Goal: Task Accomplishment & Management: Use online tool/utility

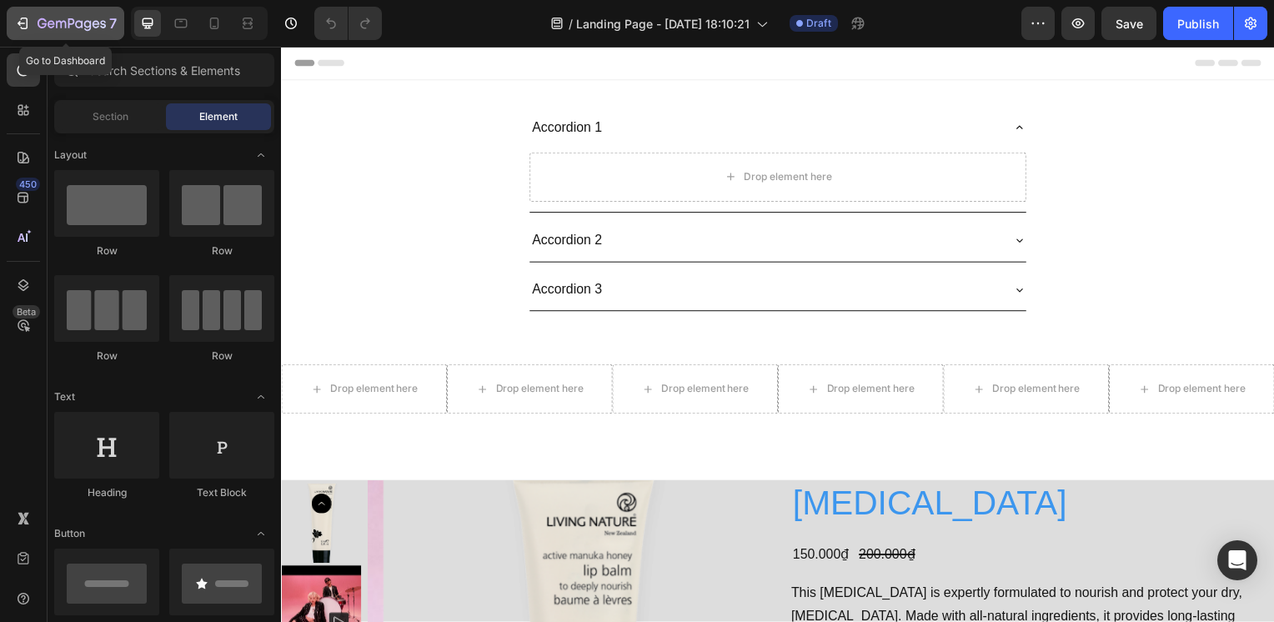
click at [45, 22] on icon "button" at bounding box center [72, 25] width 68 height 14
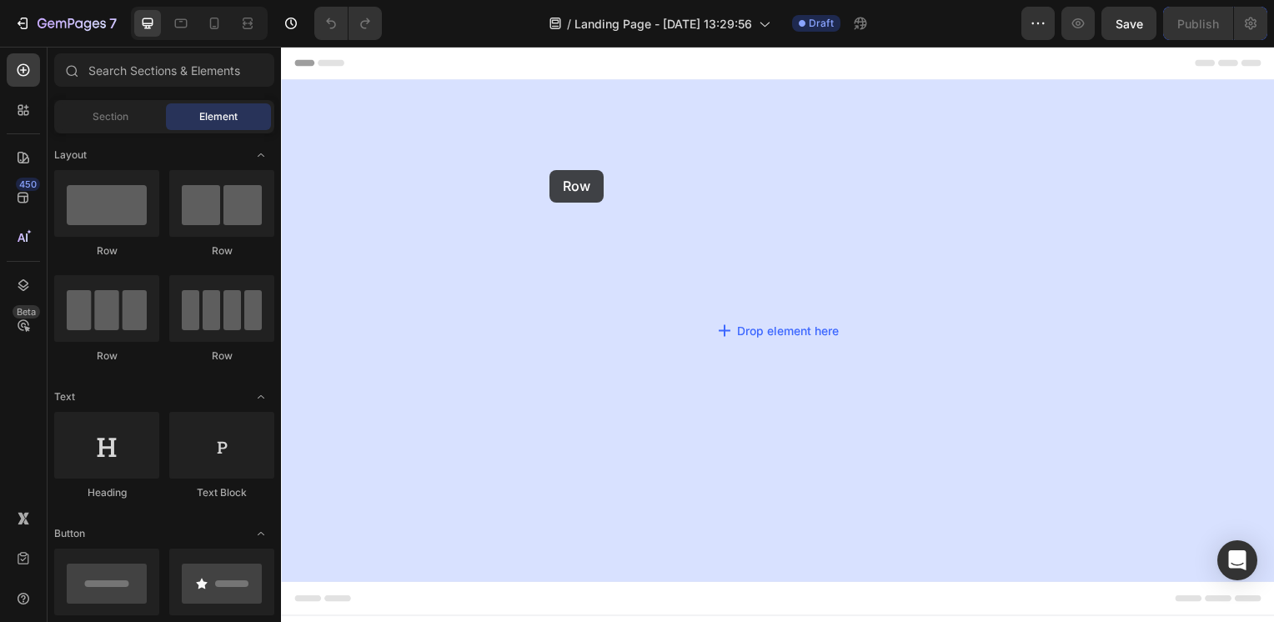
drag, startPoint x: 535, startPoint y: 242, endPoint x: 551, endPoint y: 171, distance: 72.6
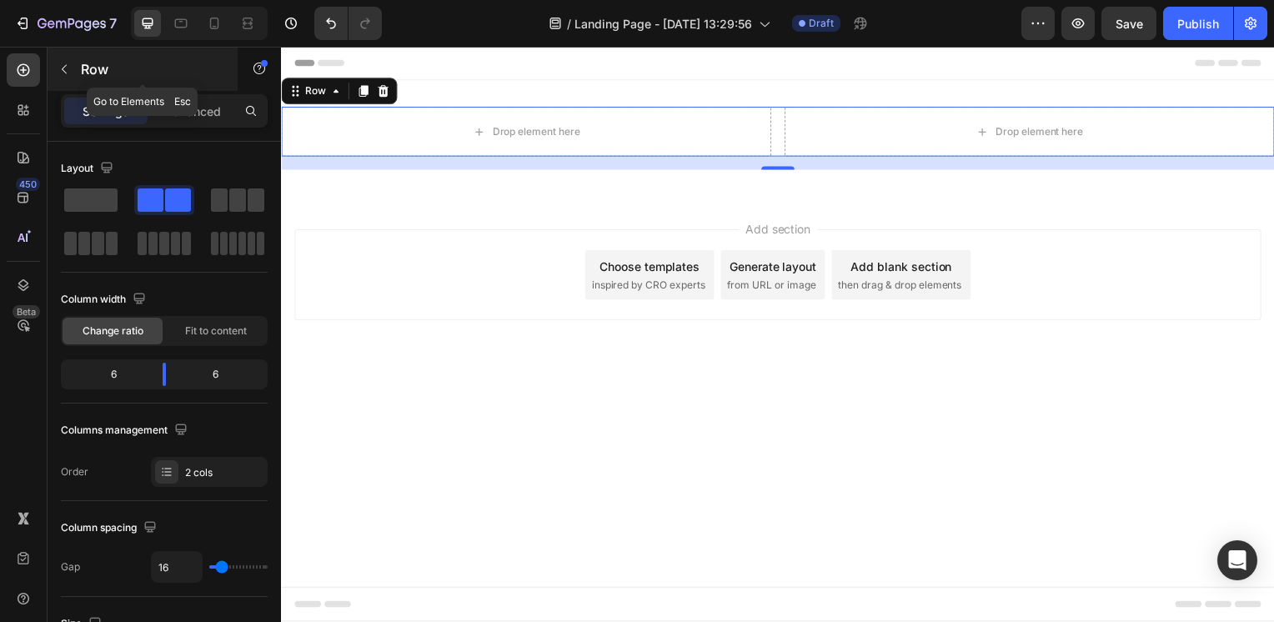
click at [103, 68] on p "Row" at bounding box center [152, 69] width 142 height 20
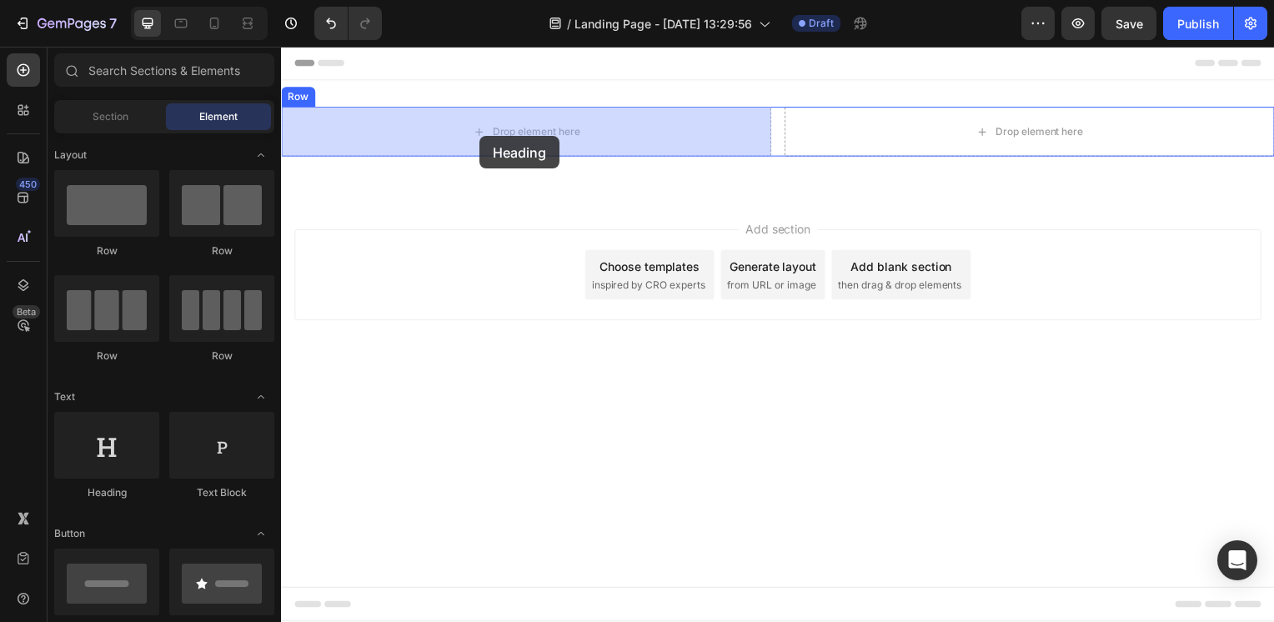
drag, startPoint x: 418, startPoint y: 515, endPoint x: 481, endPoint y: 137, distance: 383.8
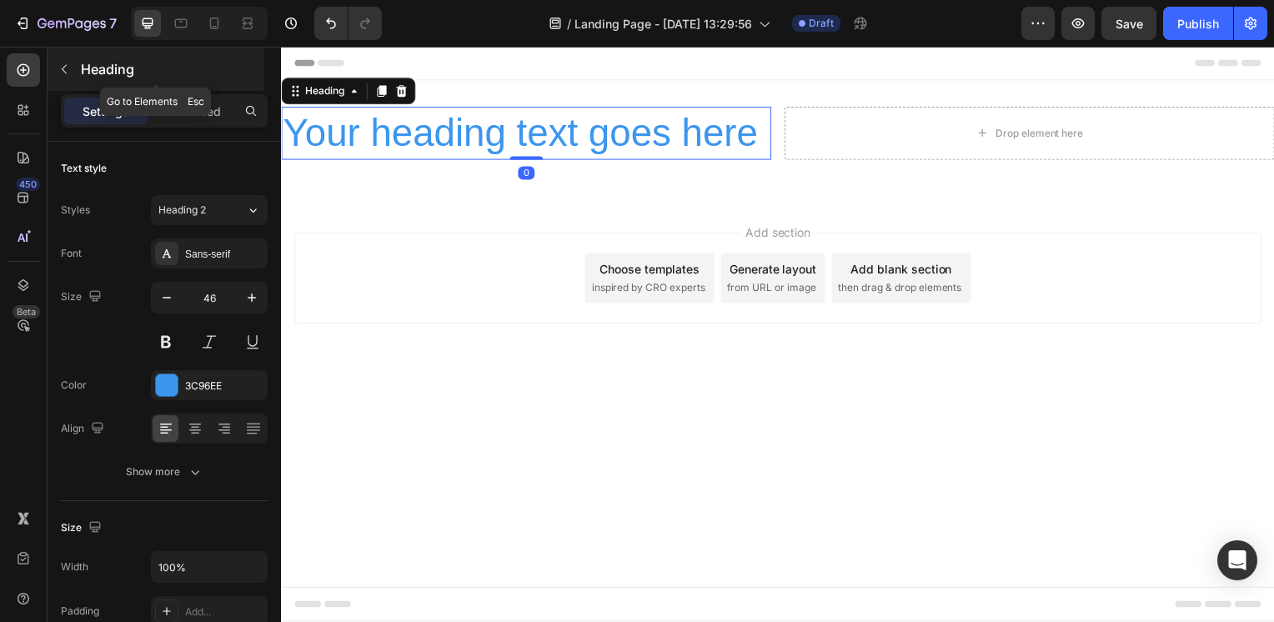
click at [69, 64] on icon "button" at bounding box center [64, 69] width 13 height 13
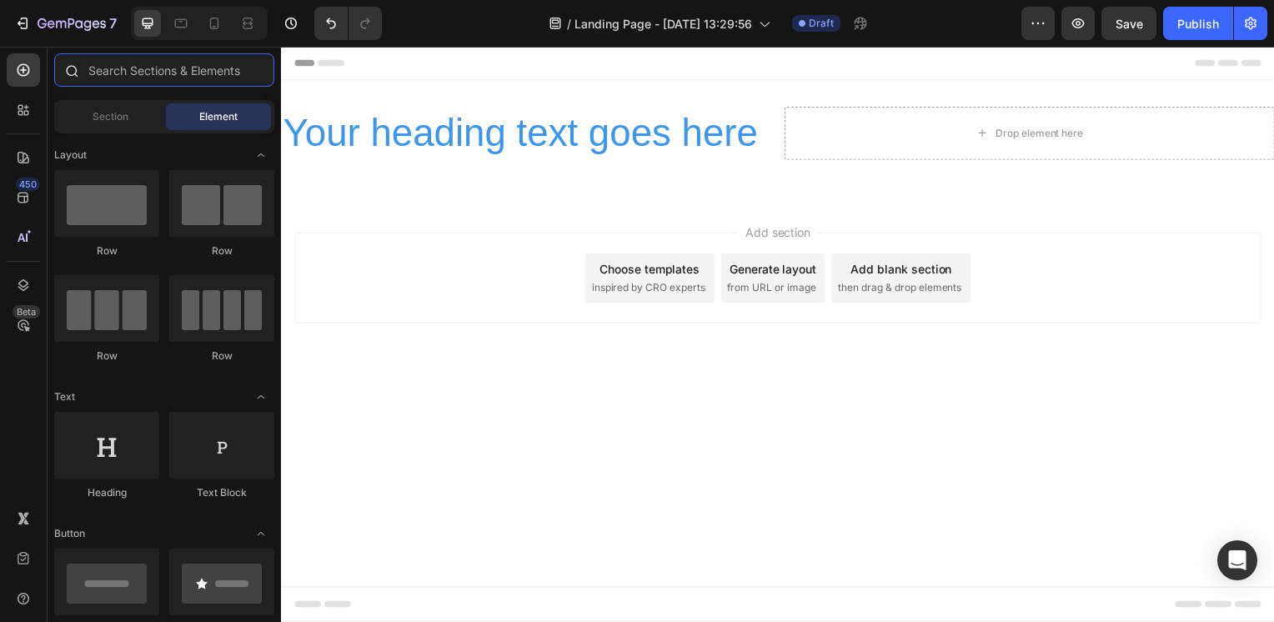
click at [143, 71] on input "text" at bounding box center [164, 69] width 220 height 33
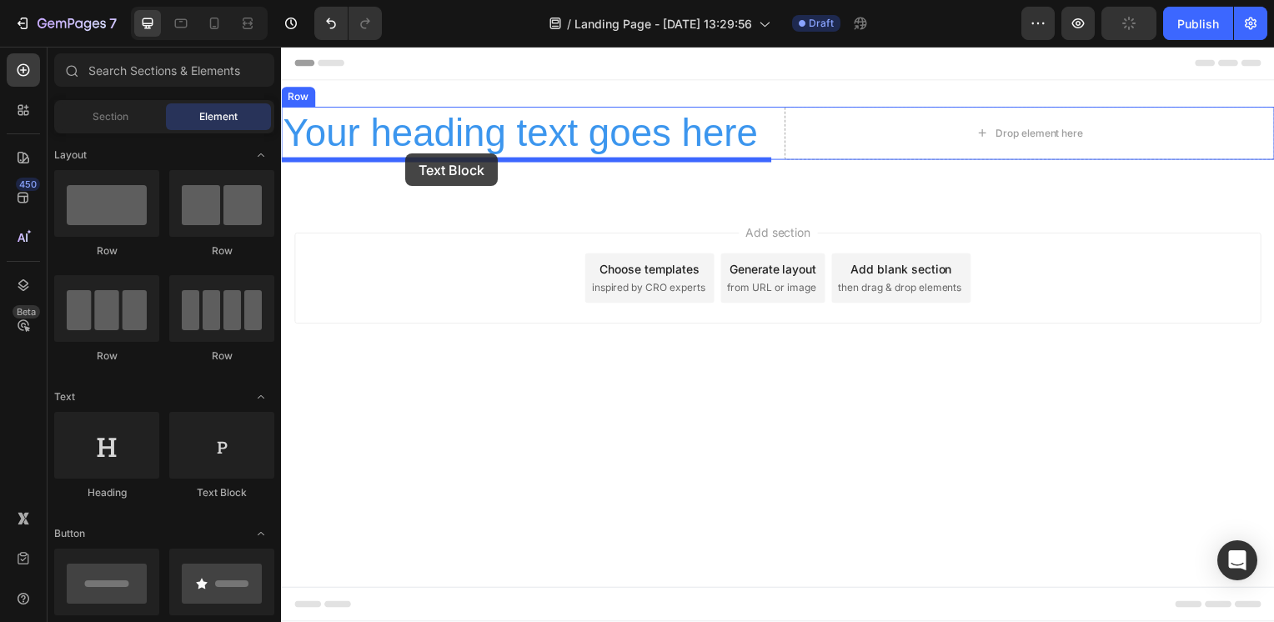
drag, startPoint x: 500, startPoint y: 495, endPoint x: 406, endPoint y: 152, distance: 356.2
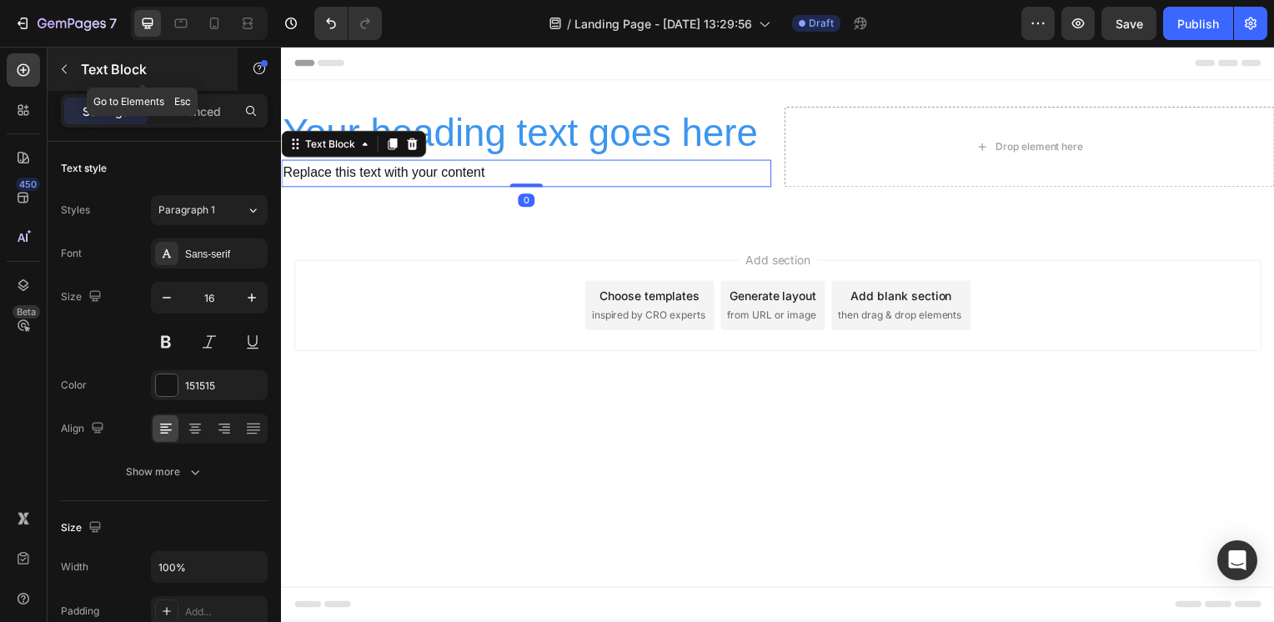
click at [153, 73] on p "Text Block" at bounding box center [152, 69] width 142 height 20
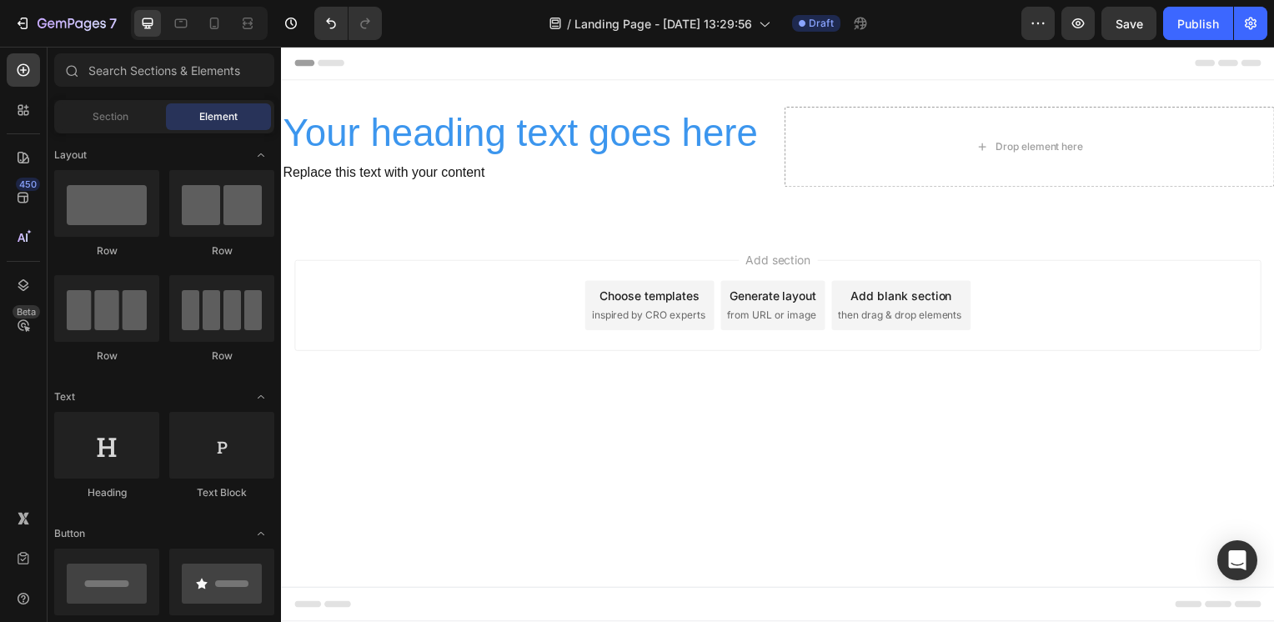
scroll to position [500, 0]
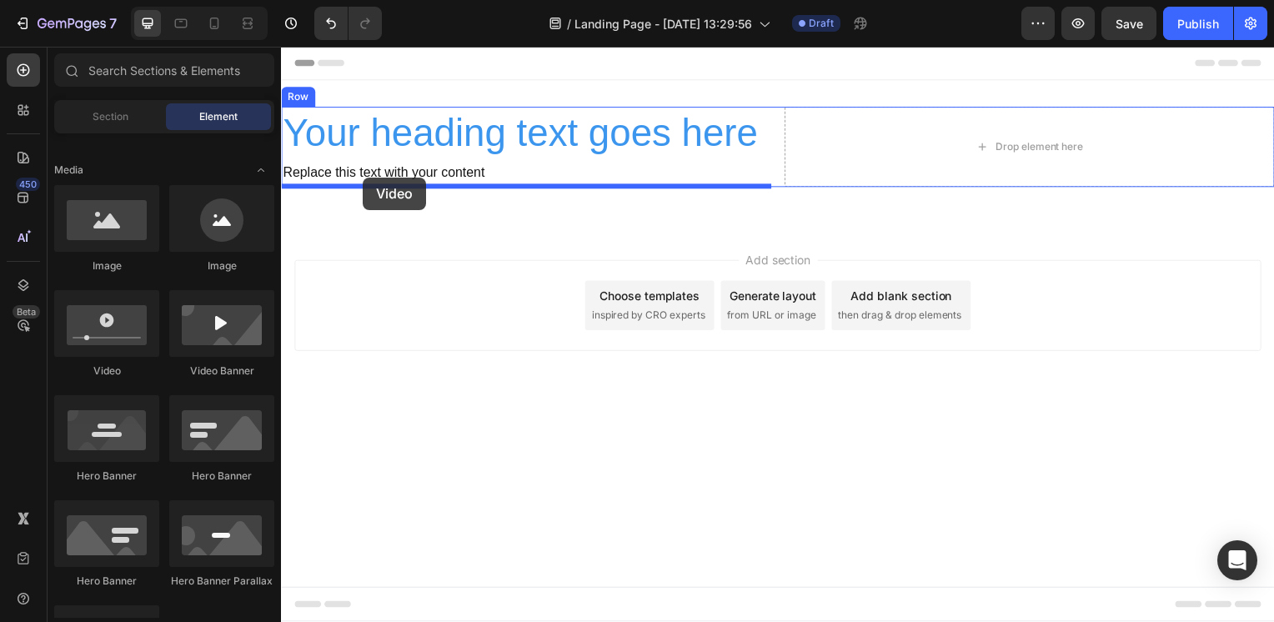
drag, startPoint x: 406, startPoint y: 385, endPoint x: 364, endPoint y: 178, distance: 211.1
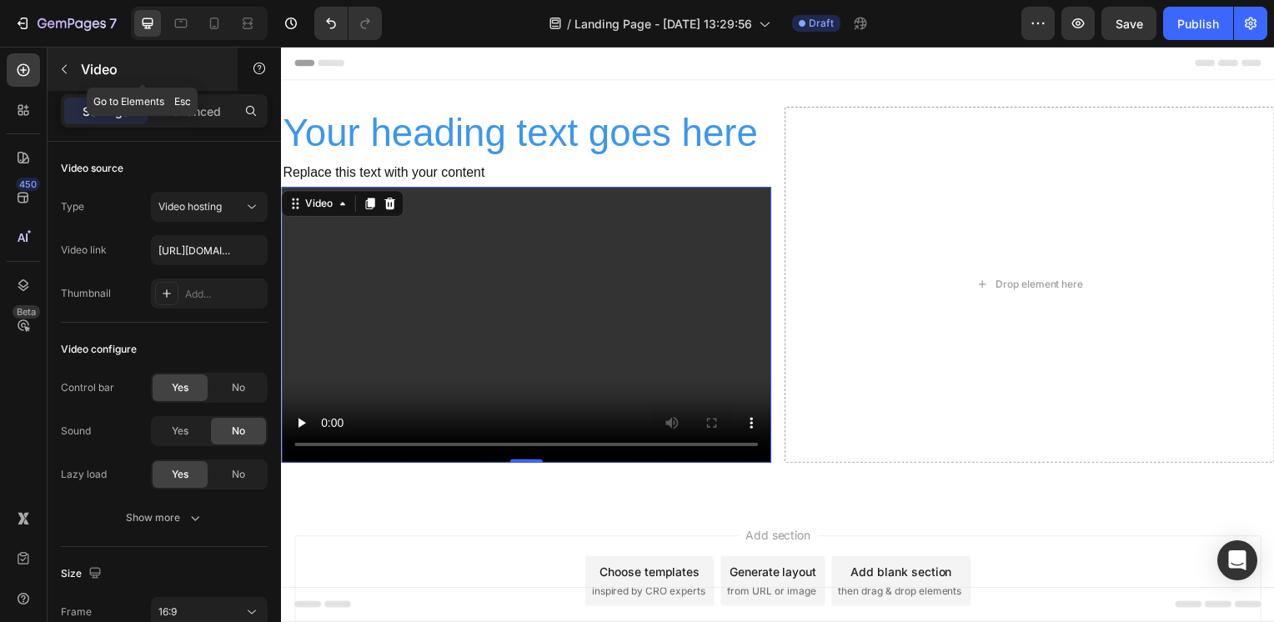
click at [98, 75] on p "Video" at bounding box center [152, 69] width 142 height 20
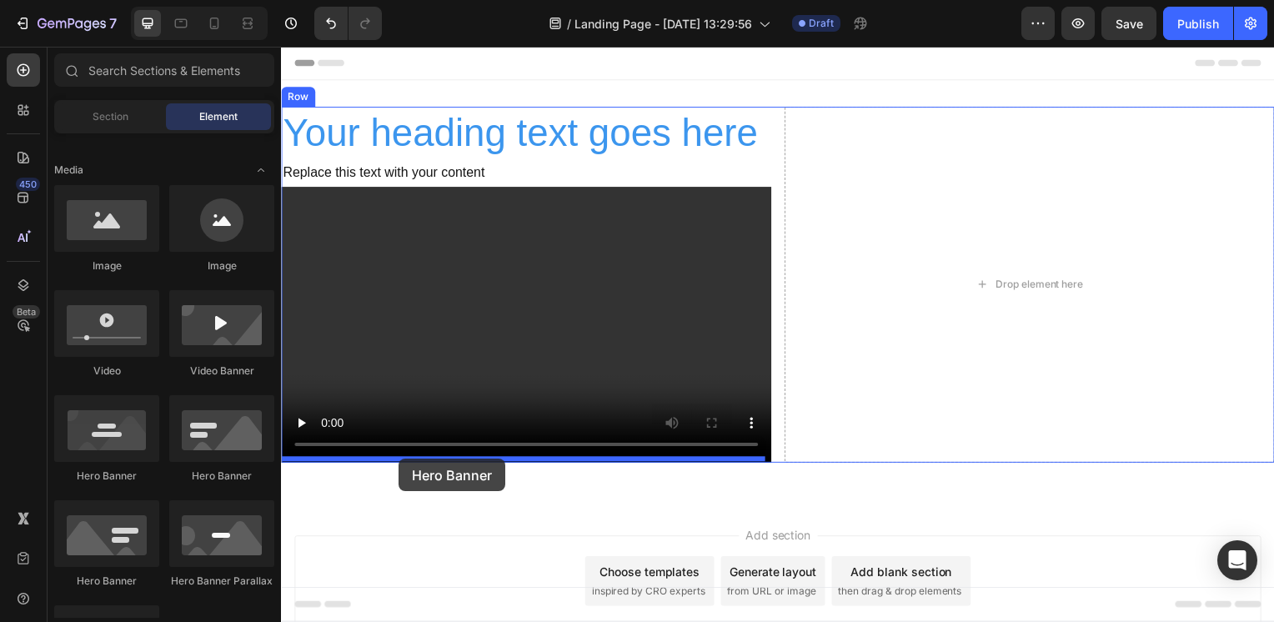
drag, startPoint x: 397, startPoint y: 499, endPoint x: 399, endPoint y: 462, distance: 36.8
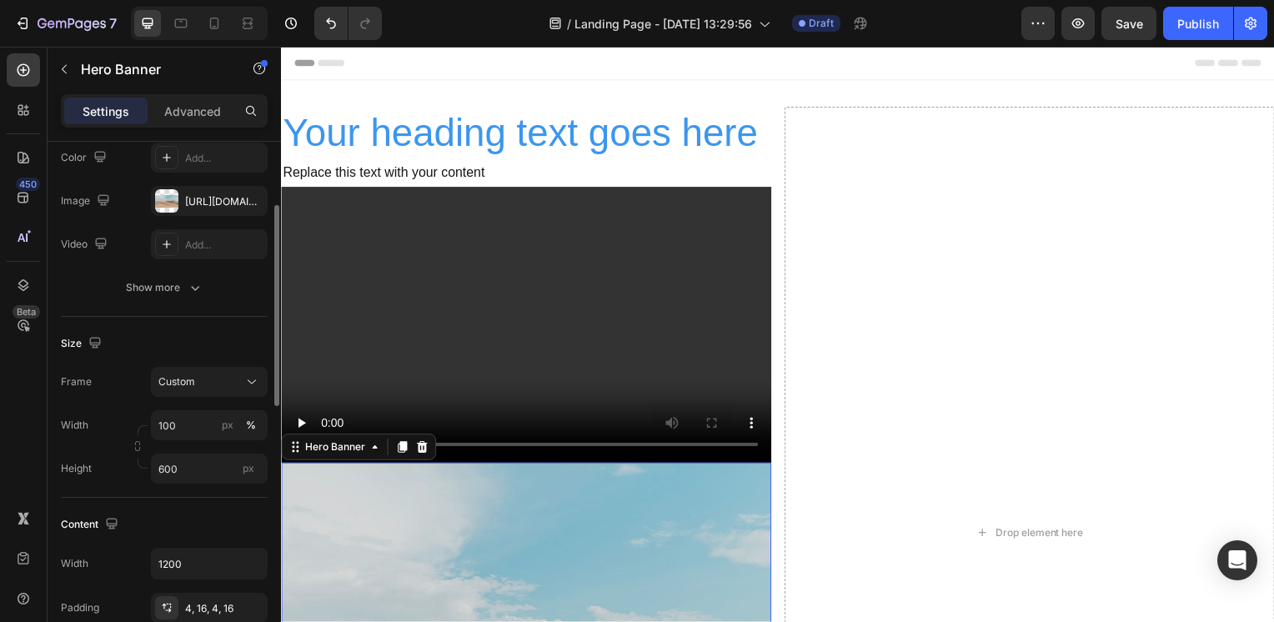
scroll to position [334, 0]
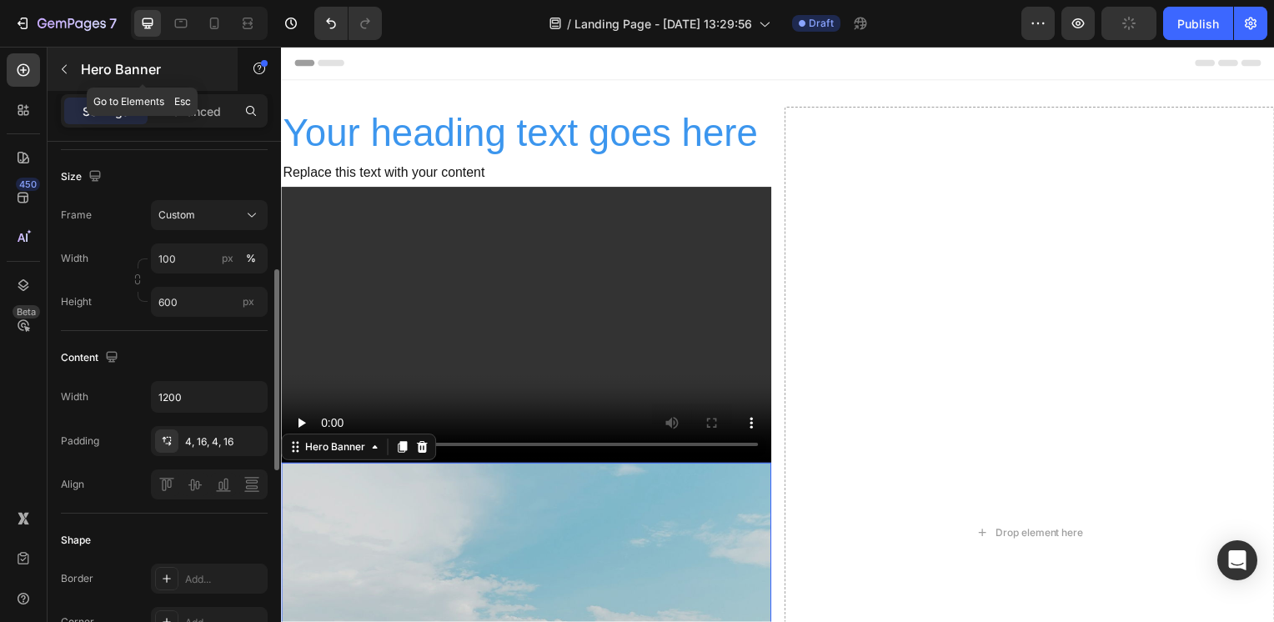
click at [118, 78] on div "Hero Banner" at bounding box center [143, 69] width 190 height 43
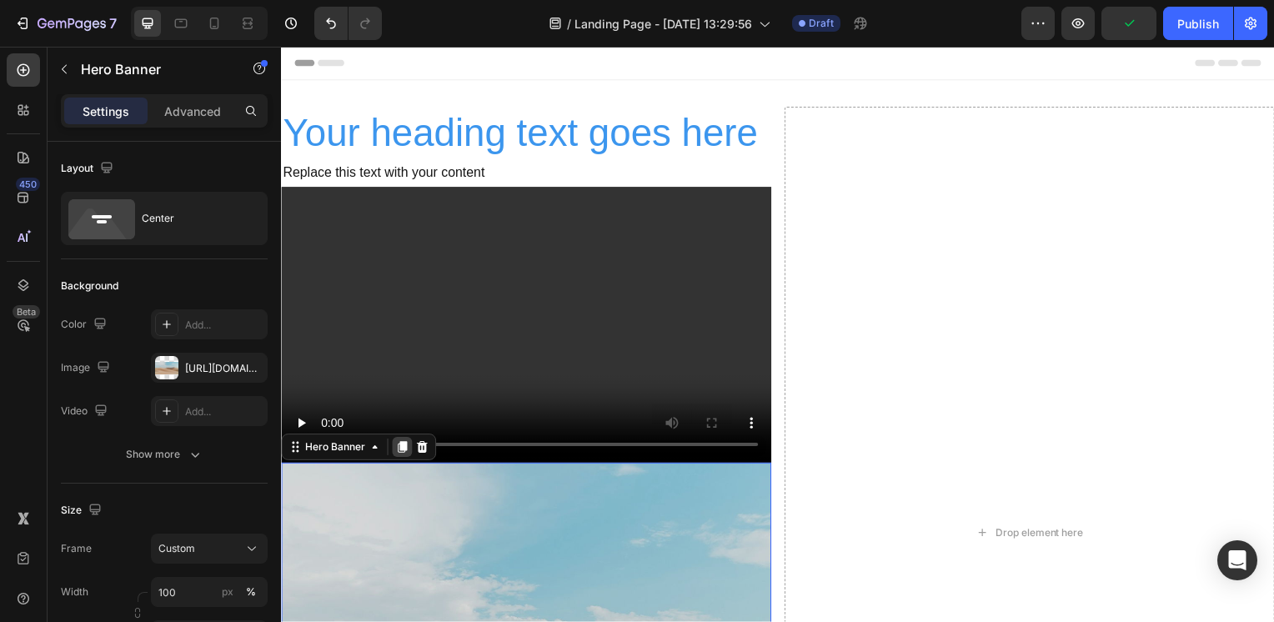
click at [399, 449] on icon at bounding box center [403, 450] width 9 height 12
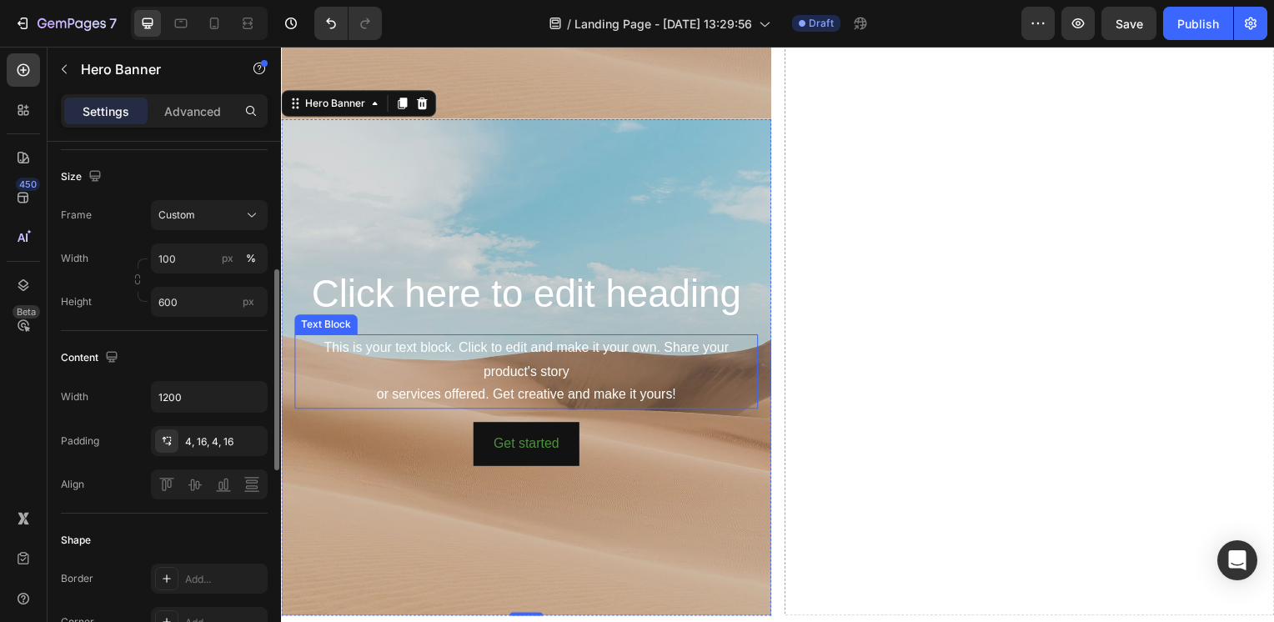
scroll to position [857, 0]
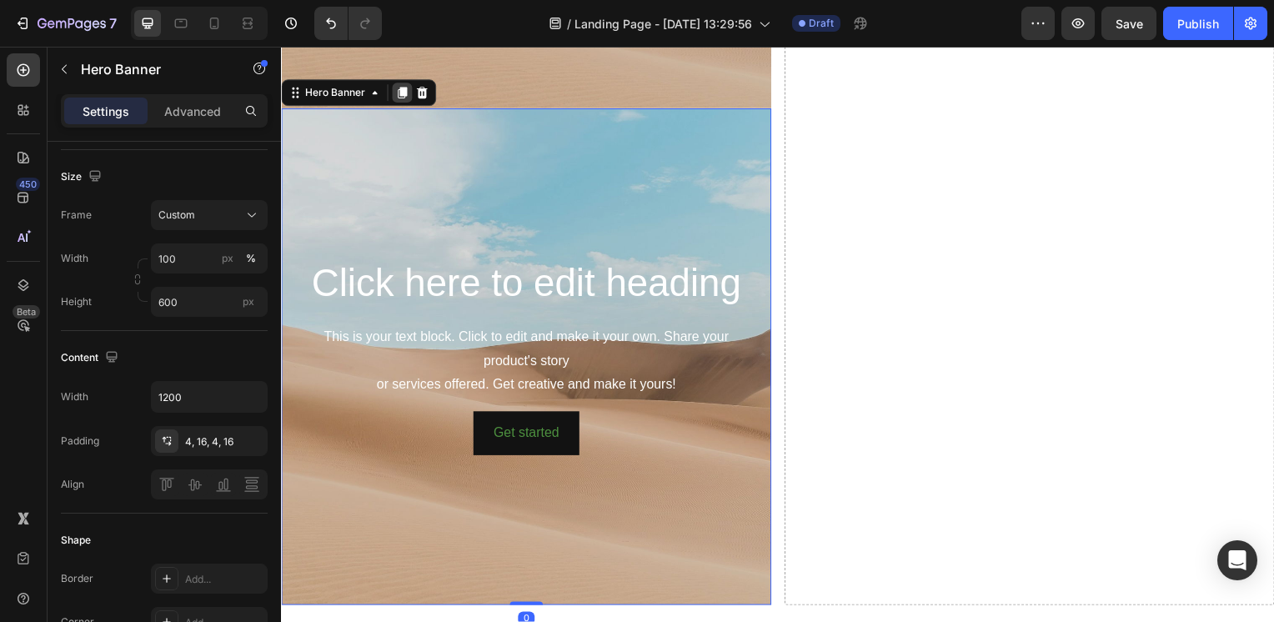
click at [403, 88] on icon at bounding box center [403, 94] width 9 height 12
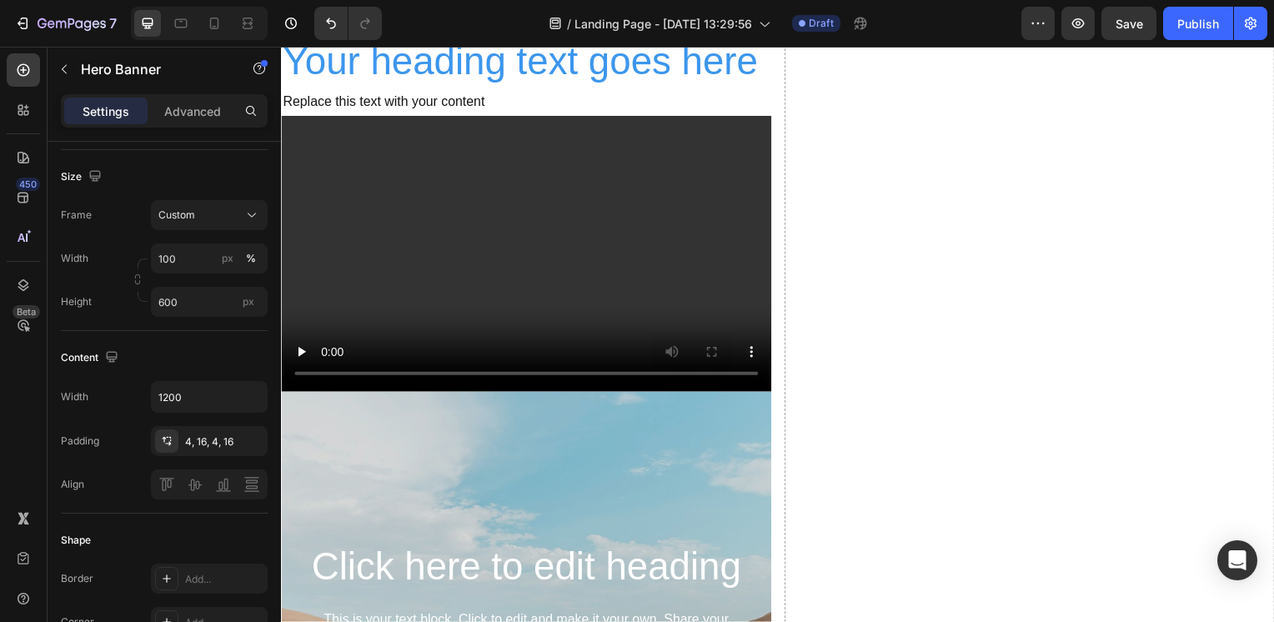
scroll to position [0, 0]
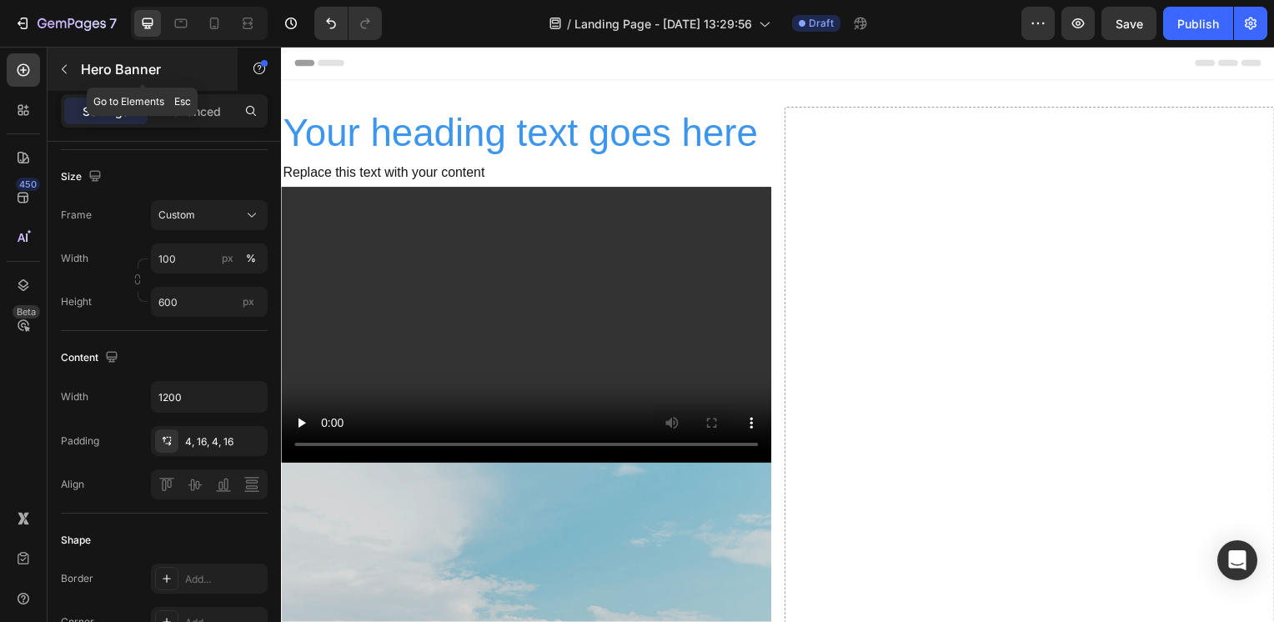
click at [93, 63] on p "Hero Banner" at bounding box center [152, 69] width 142 height 20
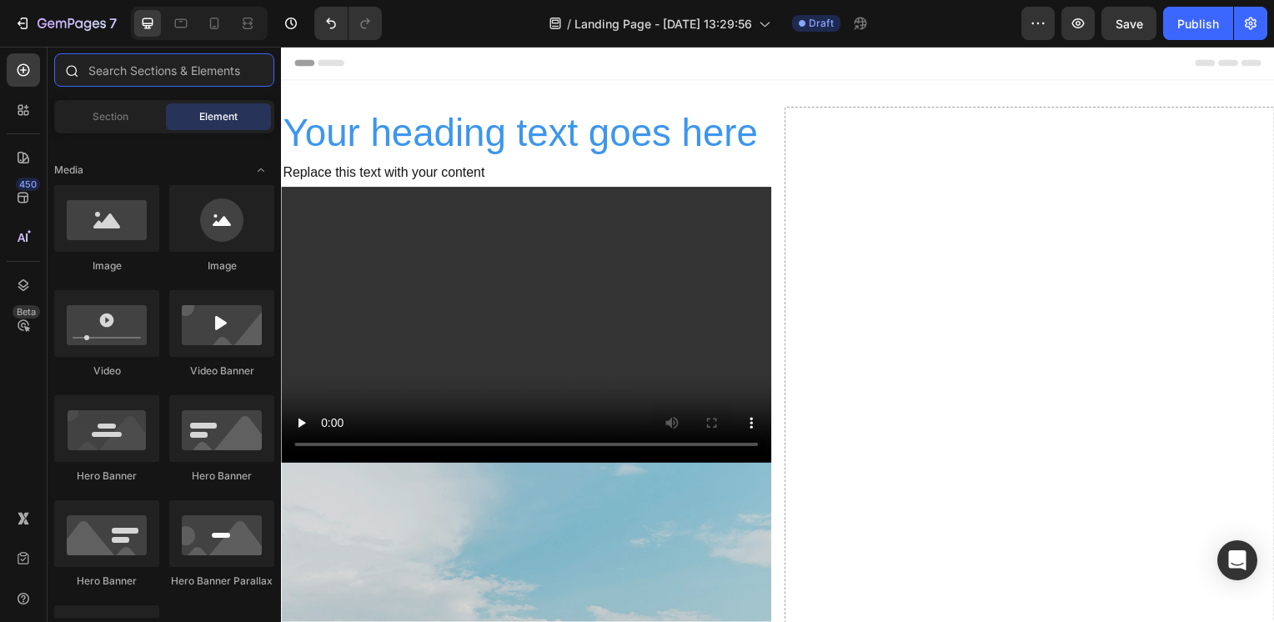
click at [178, 68] on input "text" at bounding box center [164, 69] width 220 height 33
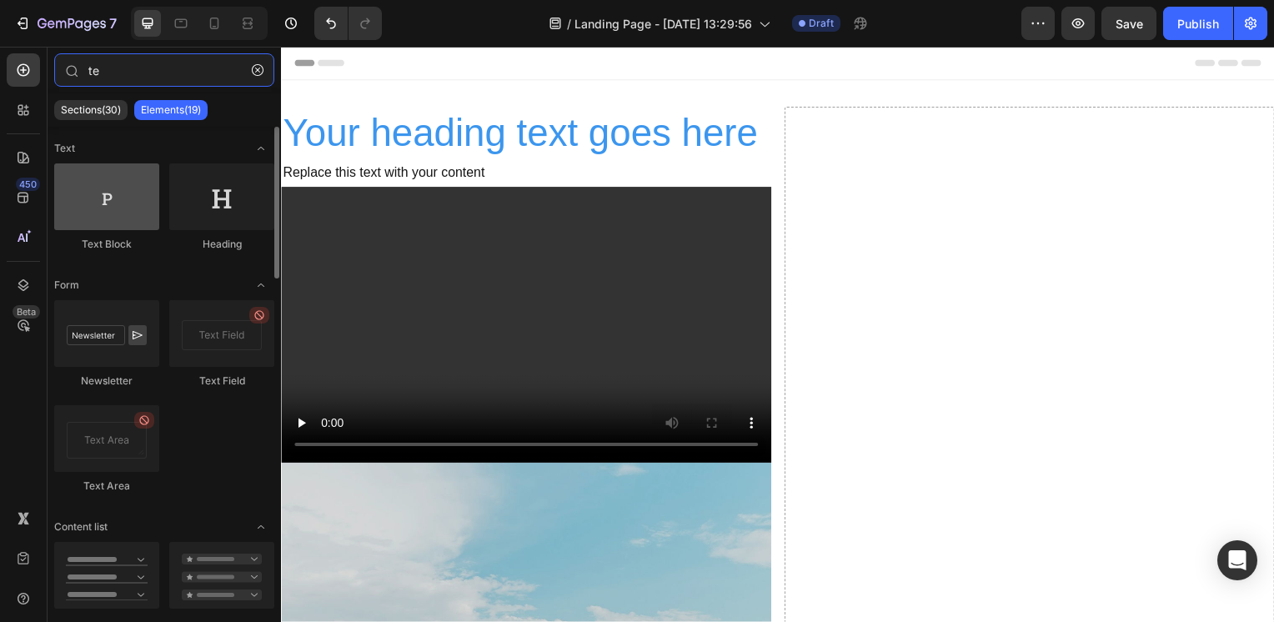
type input "te"
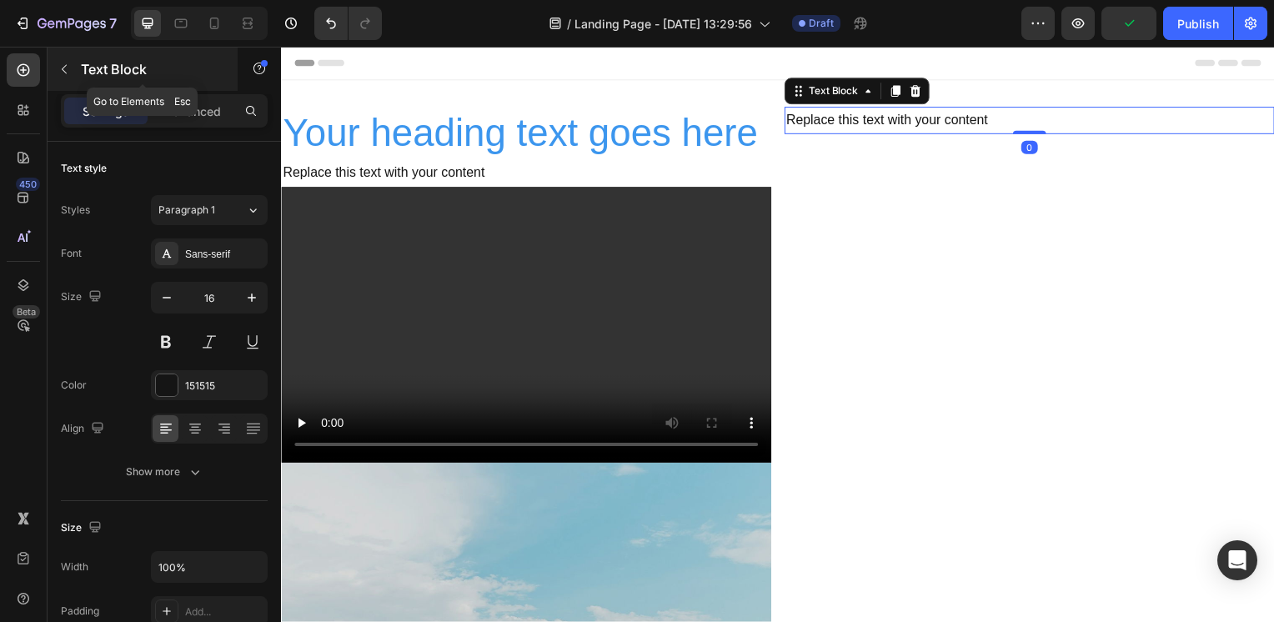
click at [125, 73] on p "Text Block" at bounding box center [152, 69] width 142 height 20
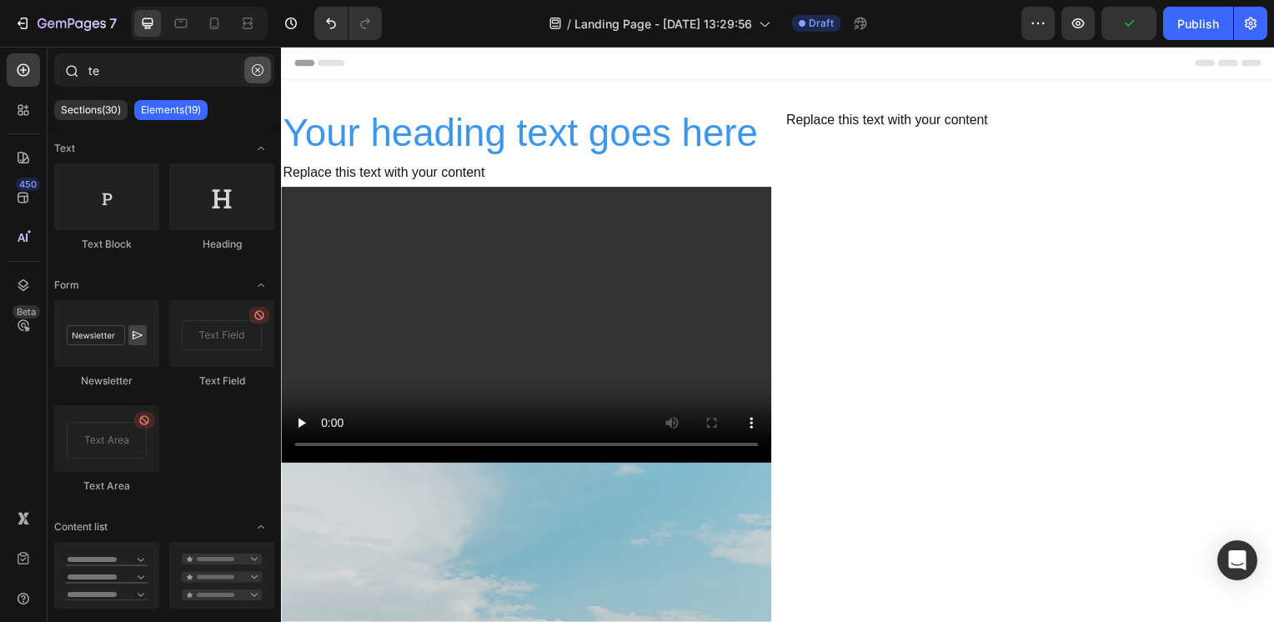
click at [258, 68] on icon "button" at bounding box center [258, 70] width 12 height 12
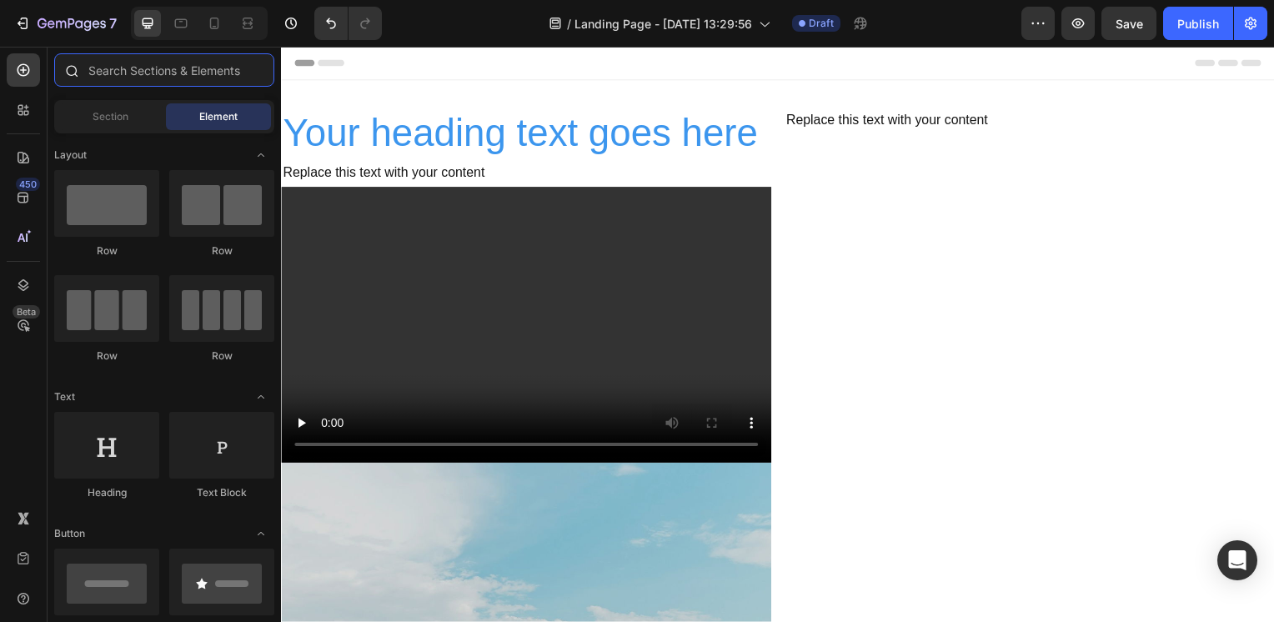
click at [129, 75] on input "text" at bounding box center [164, 69] width 220 height 33
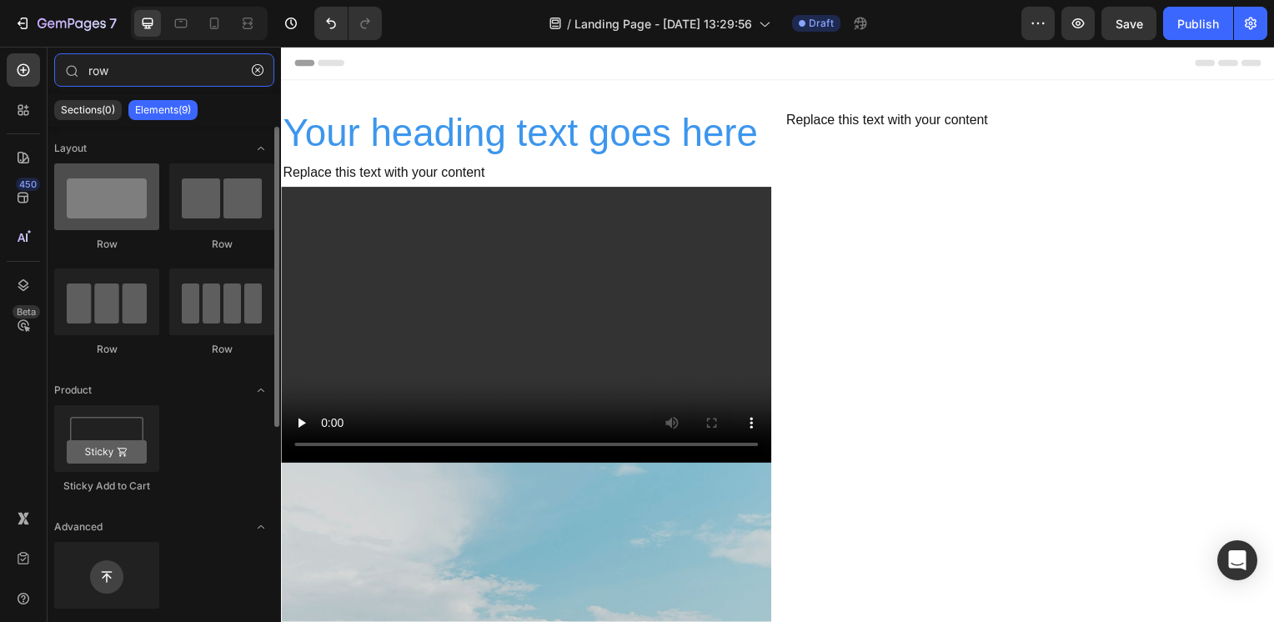
type input "row"
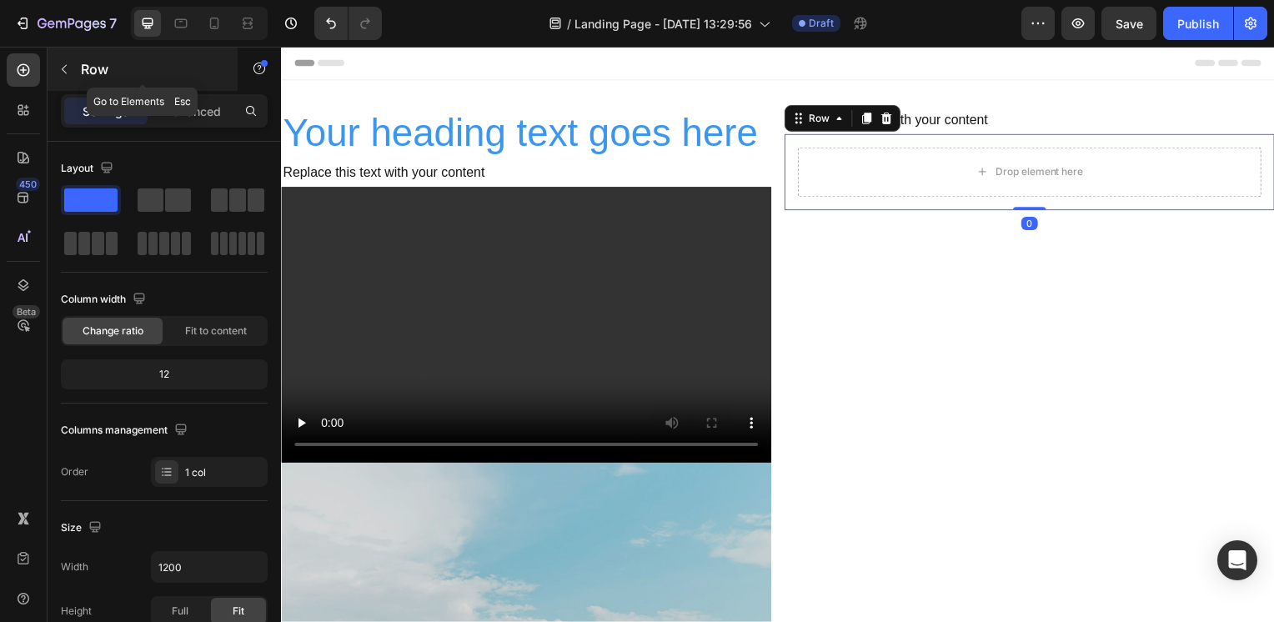
click at [144, 73] on p "Row" at bounding box center [152, 69] width 142 height 20
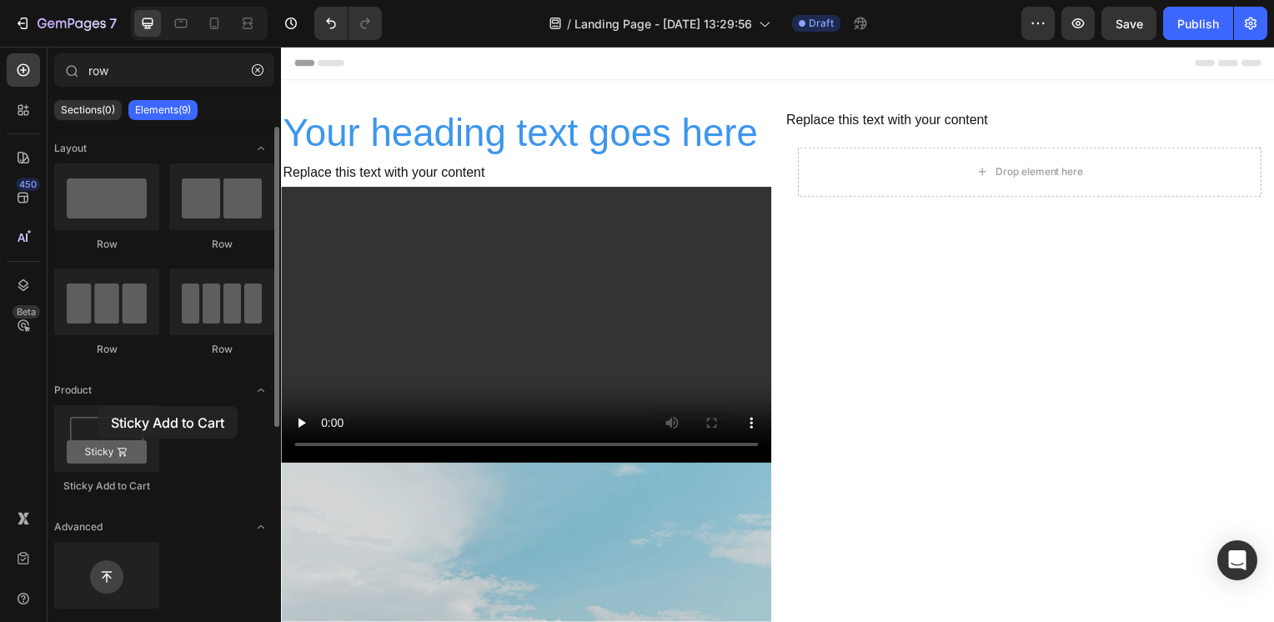
drag, startPoint x: 119, startPoint y: 429, endPoint x: 133, endPoint y: 335, distance: 94.5
click at [98, 406] on div at bounding box center [106, 438] width 105 height 67
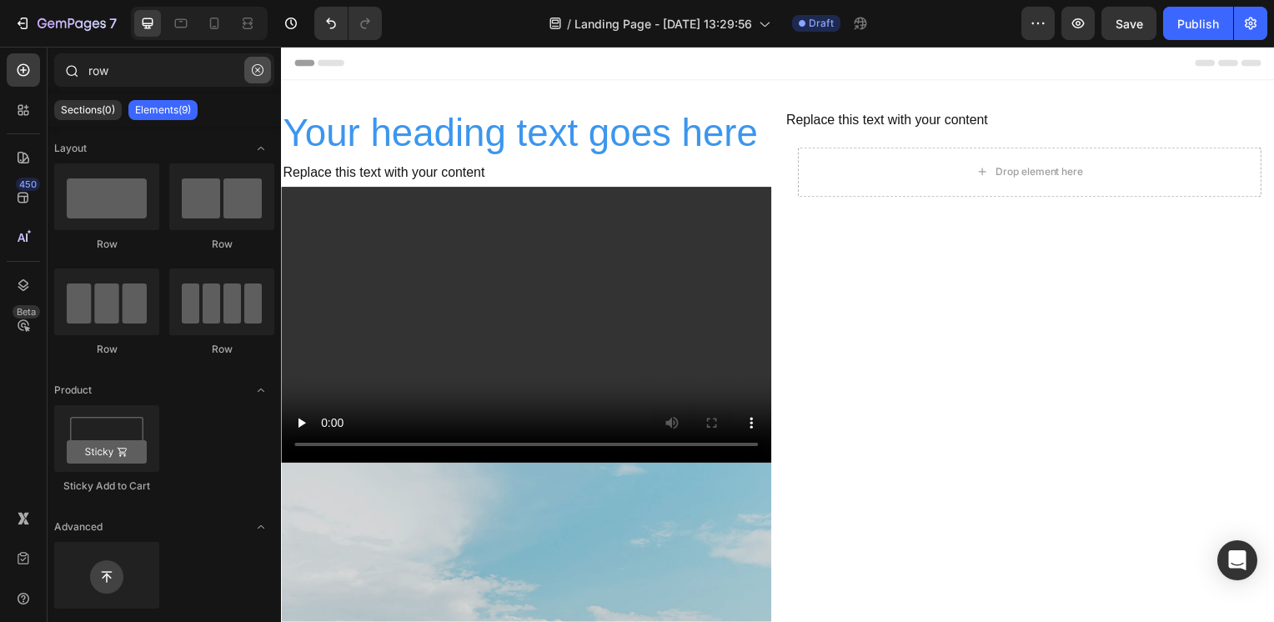
click at [258, 75] on icon "button" at bounding box center [258, 70] width 12 height 12
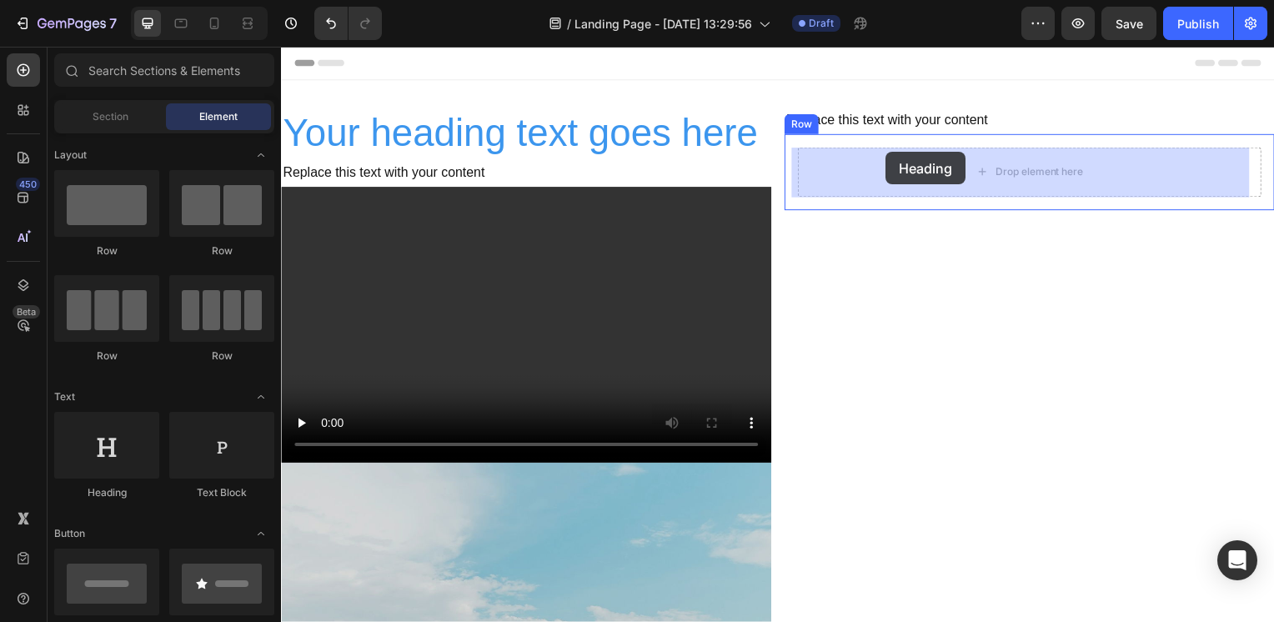
drag, startPoint x: 400, startPoint y: 508, endPoint x: 890, endPoint y: 153, distance: 604.7
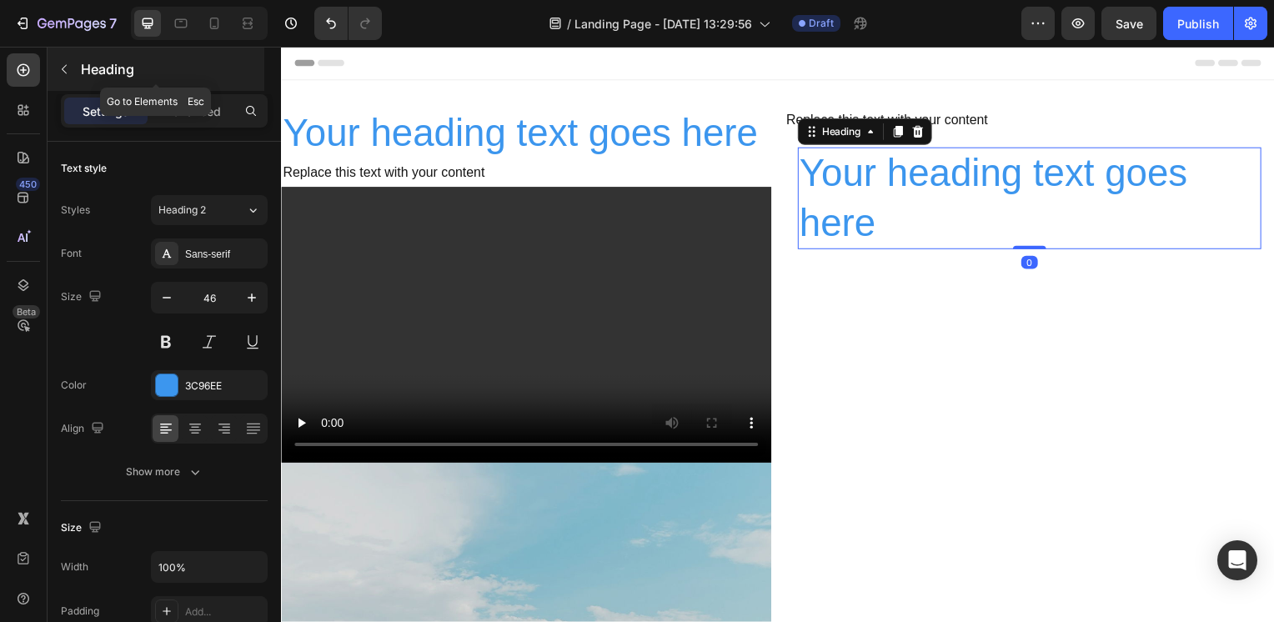
click at [154, 68] on p "Heading" at bounding box center [171, 69] width 180 height 20
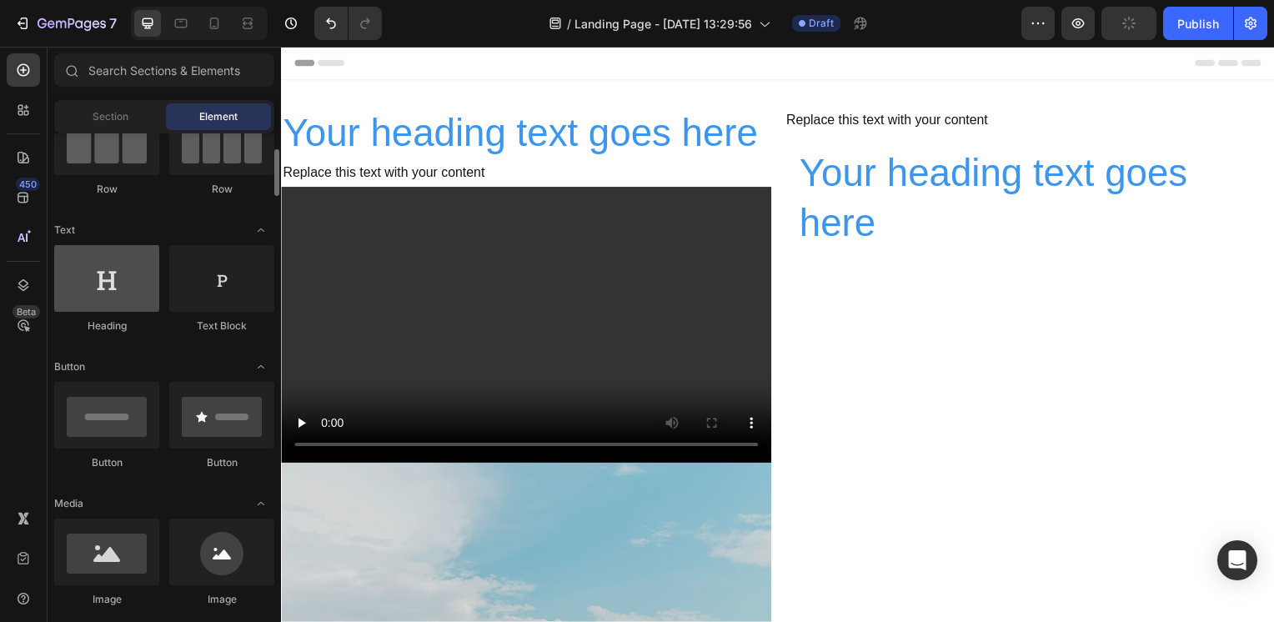
scroll to position [334, 0]
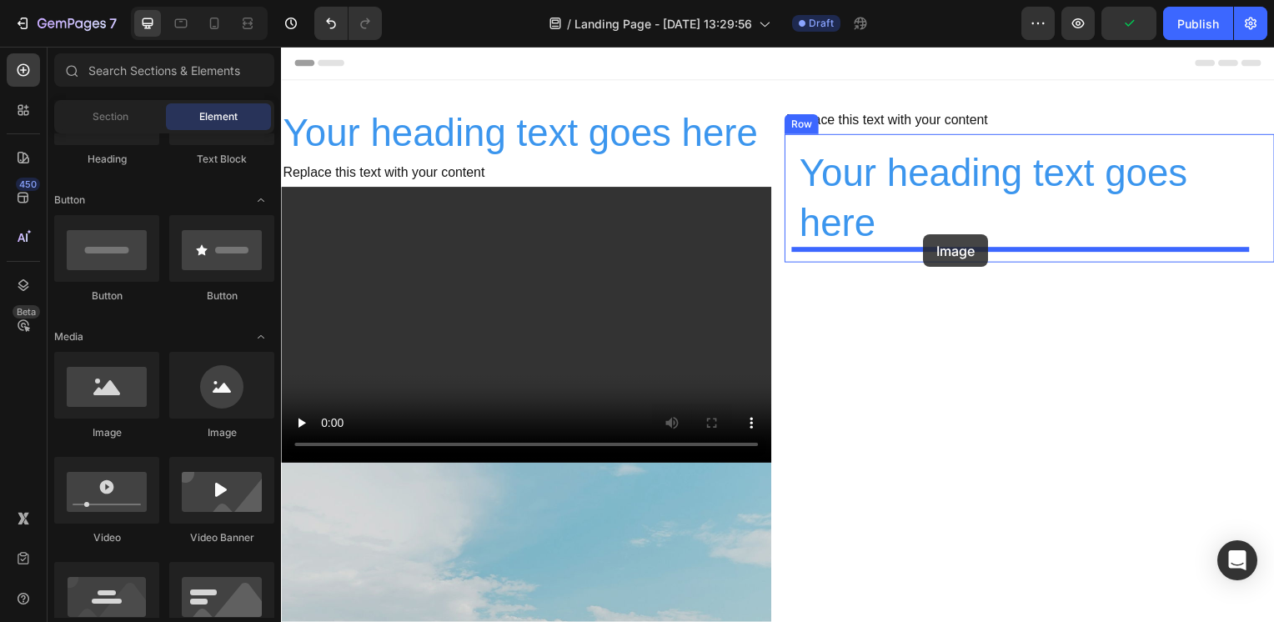
drag, startPoint x: 399, startPoint y: 434, endPoint x: 928, endPoint y: 236, distance: 565.1
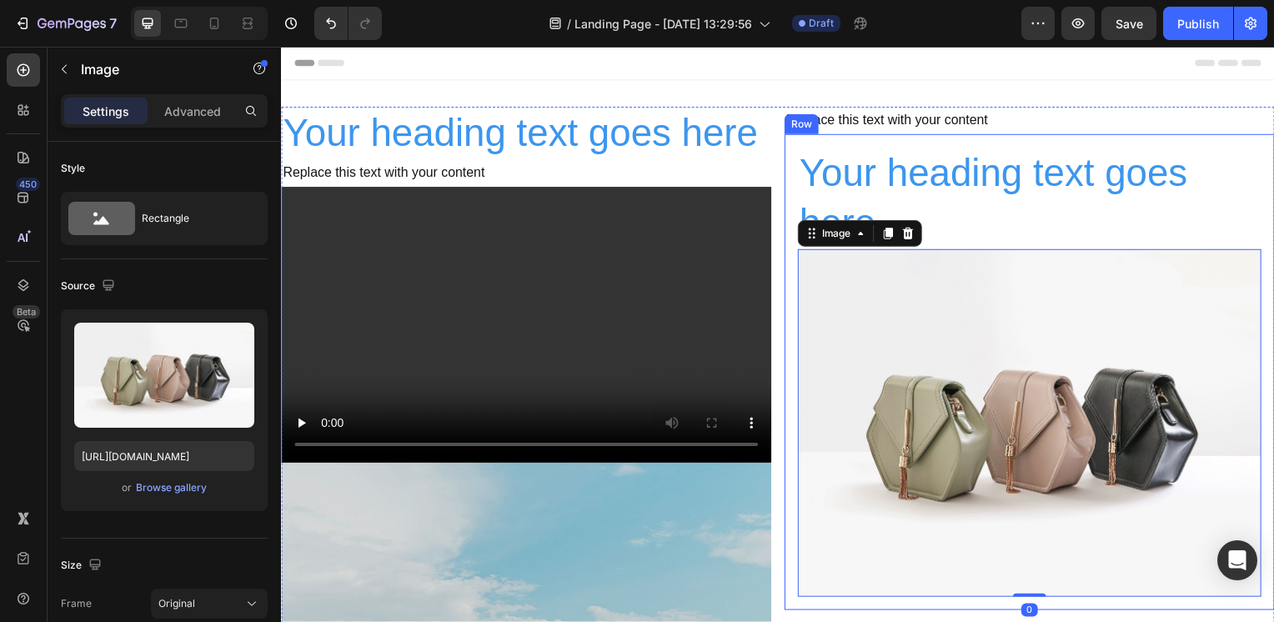
click at [898, 142] on div "Your heading text goes here Heading Image 0 Row" at bounding box center [1035, 375] width 494 height 480
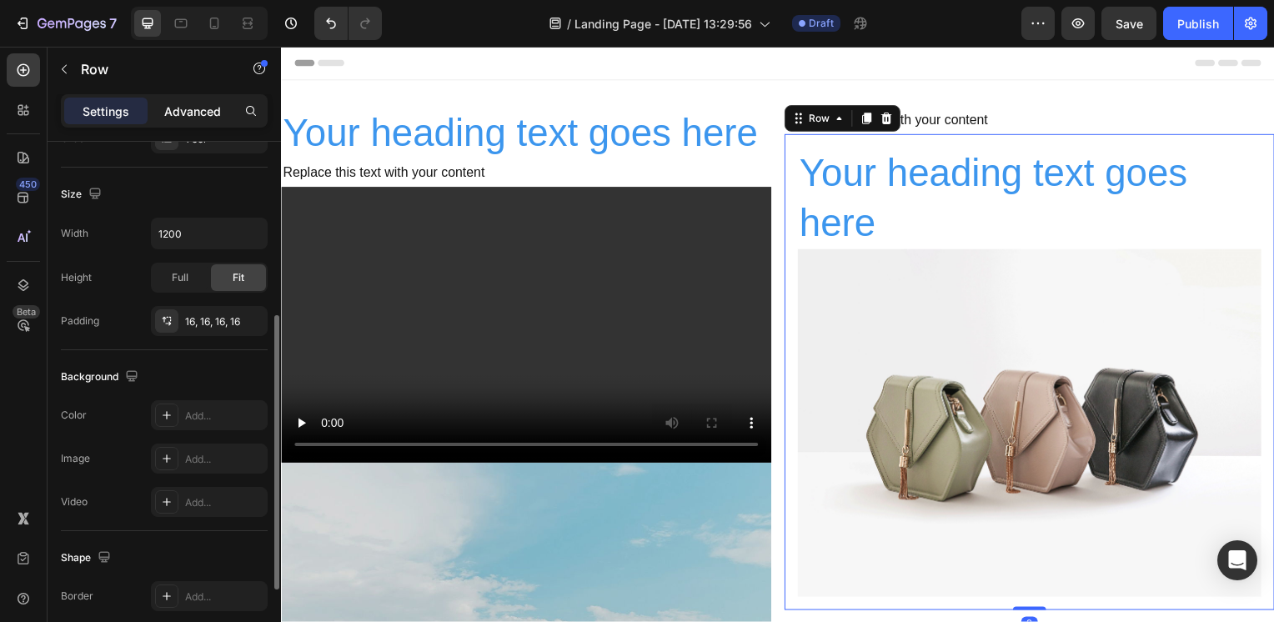
click at [199, 107] on p "Advanced" at bounding box center [192, 112] width 57 height 18
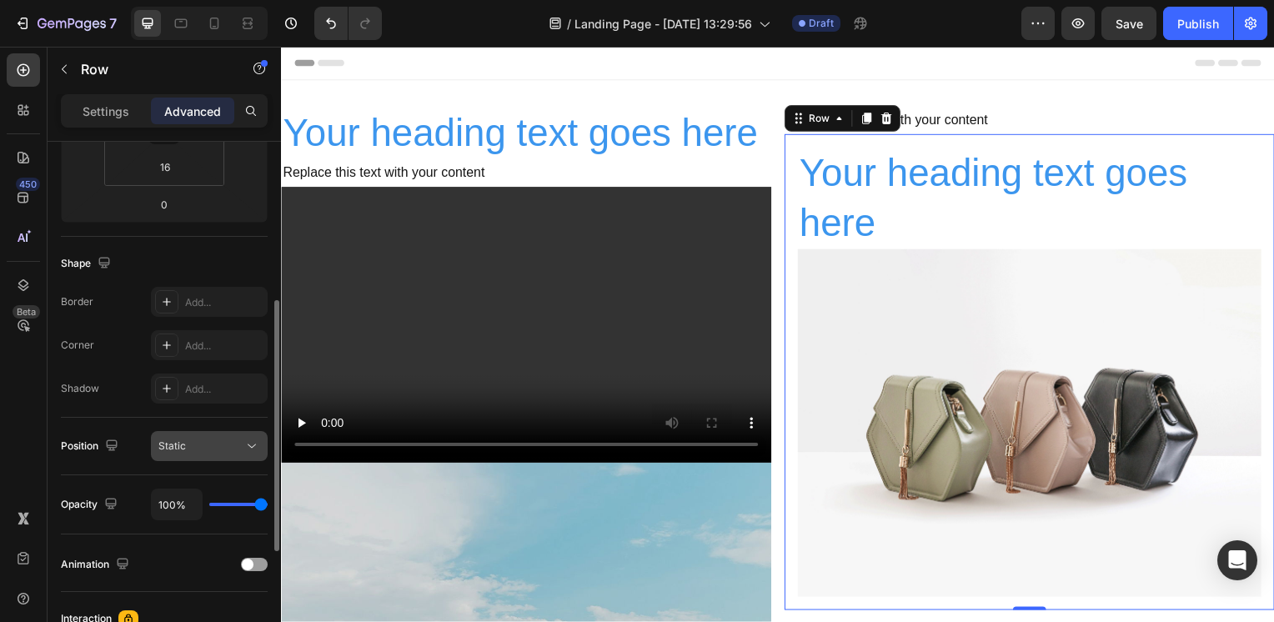
click at [188, 451] on div "Static" at bounding box center [200, 446] width 85 height 15
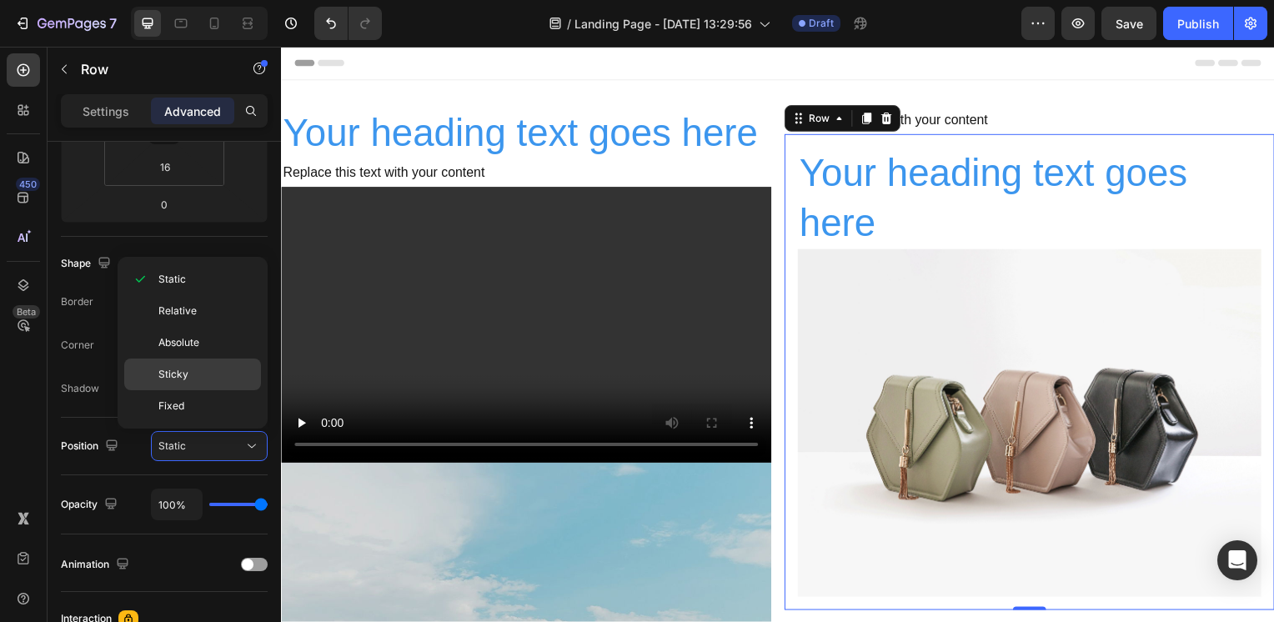
click at [190, 390] on div "Sticky" at bounding box center [192, 406] width 137 height 32
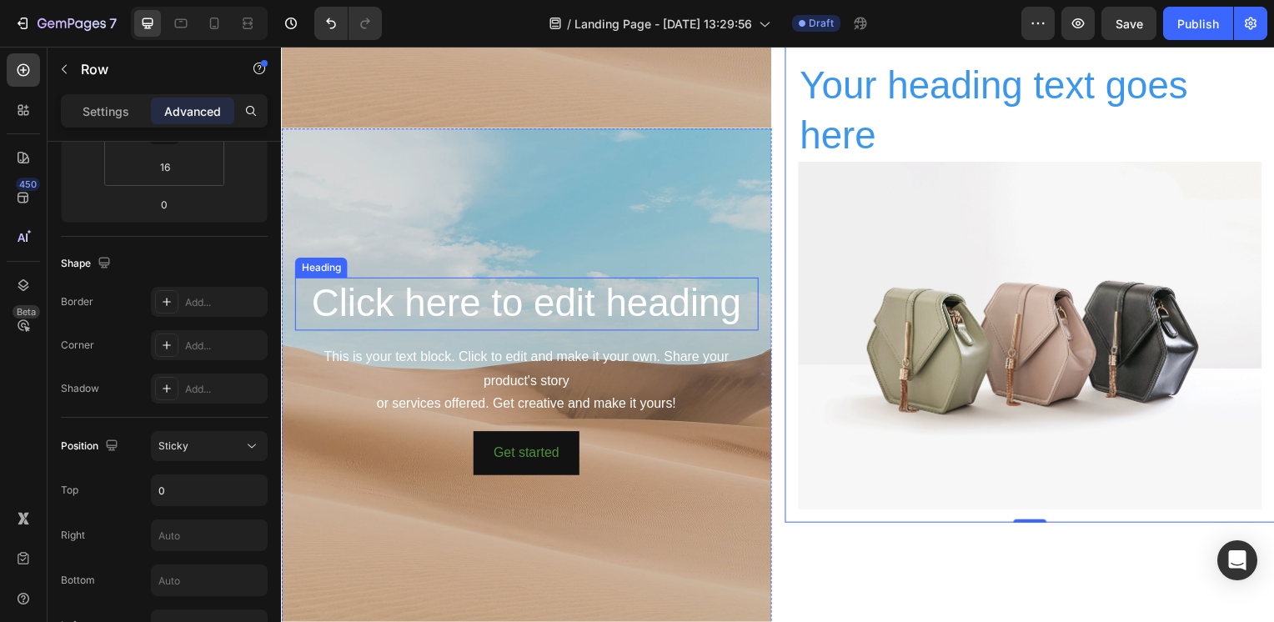
scroll to position [1616, 0]
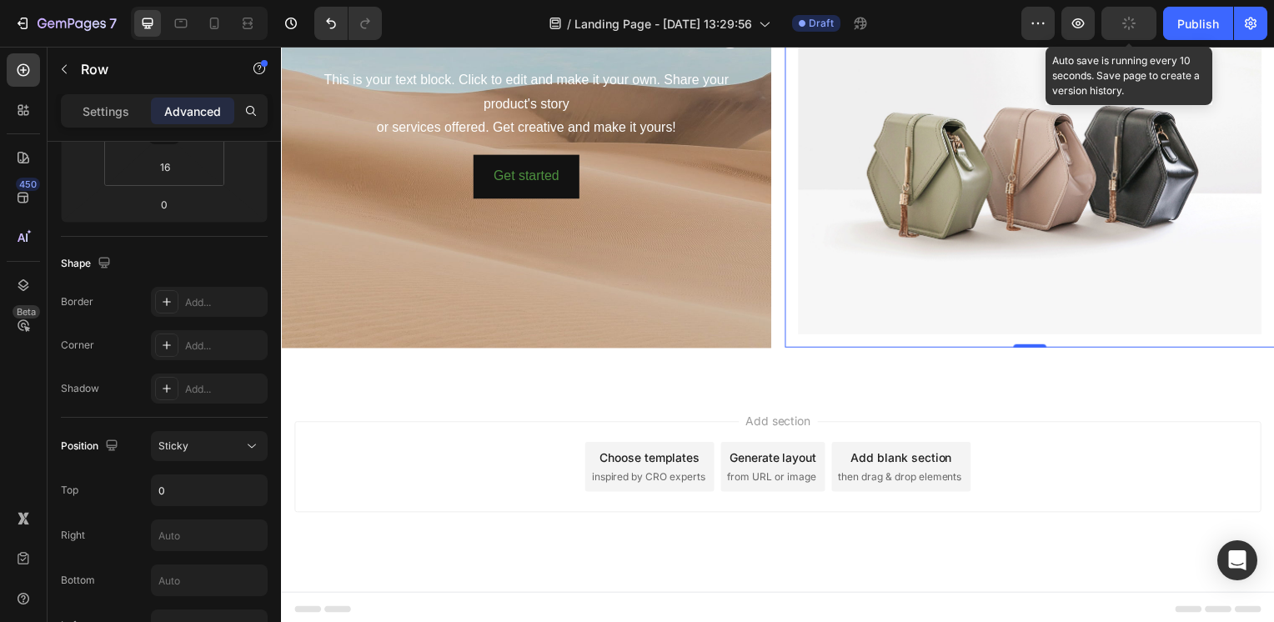
click at [1127, 20] on icon "button" at bounding box center [1128, 23] width 15 height 15
click at [1122, 24] on icon "button" at bounding box center [1129, 23] width 17 height 17
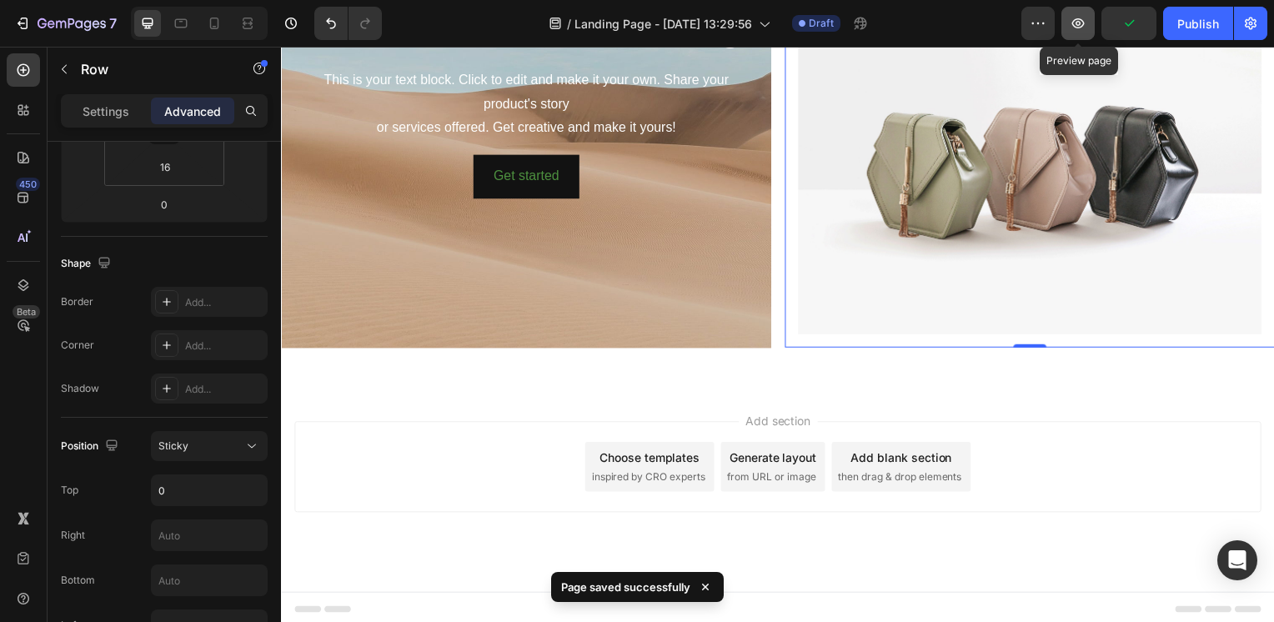
click at [1086, 28] on icon "button" at bounding box center [1078, 23] width 17 height 17
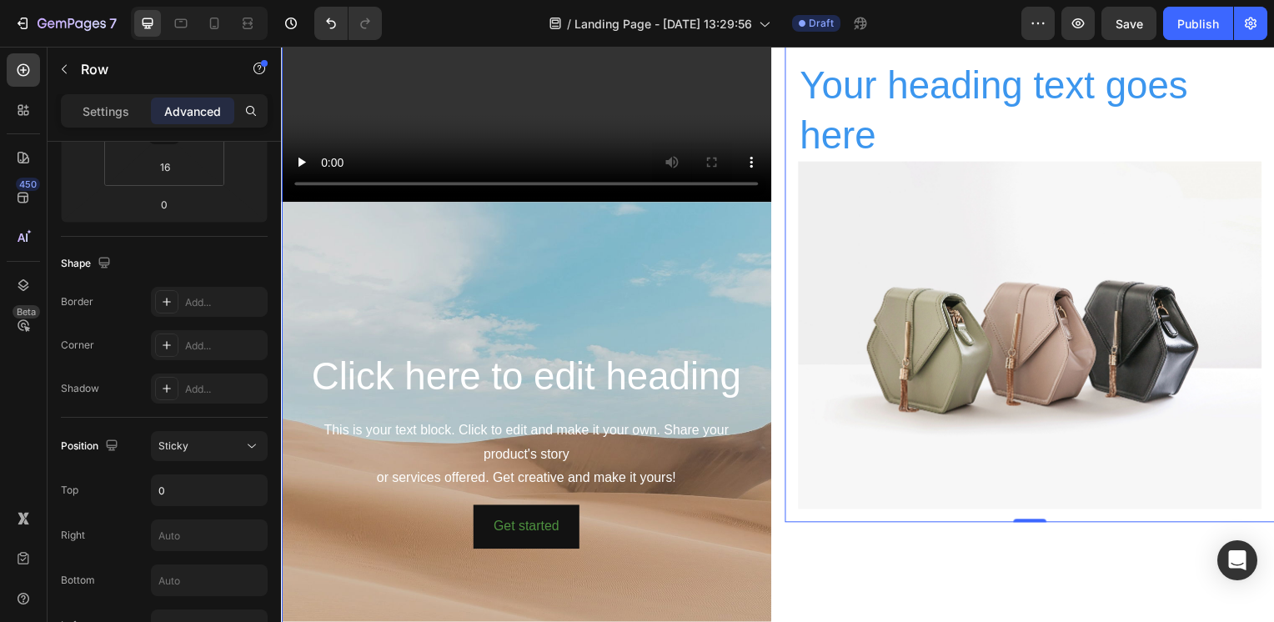
scroll to position [0, 0]
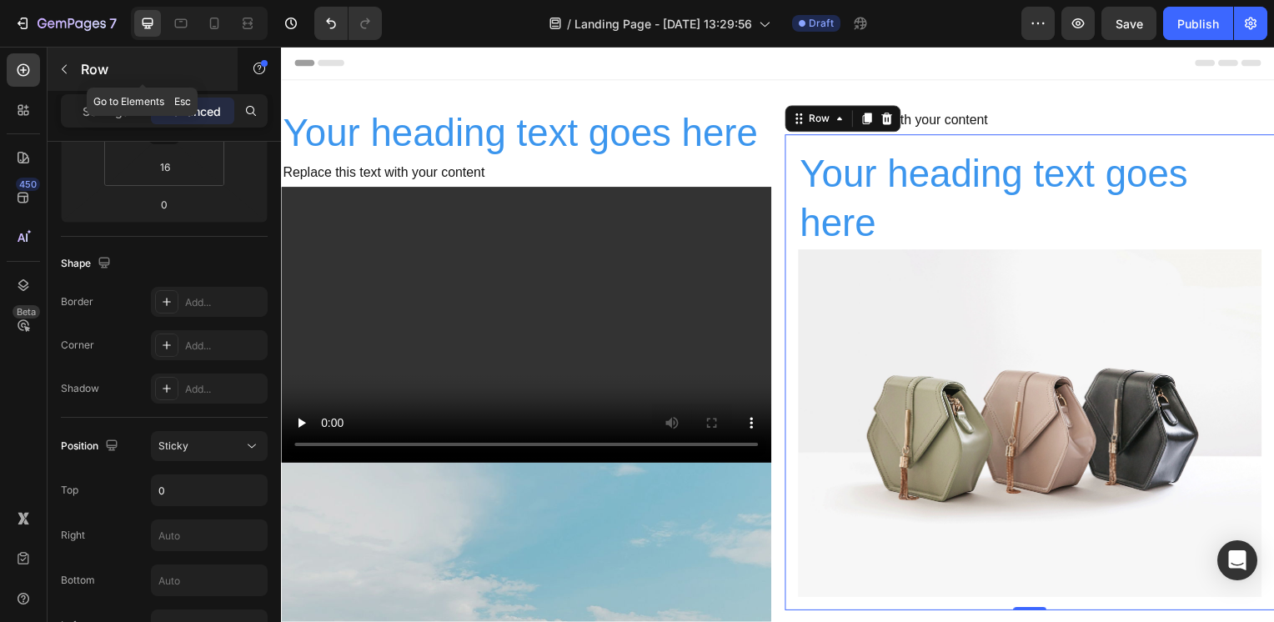
click at [99, 68] on p "Row" at bounding box center [152, 69] width 142 height 20
